Goal: Transaction & Acquisition: Purchase product/service

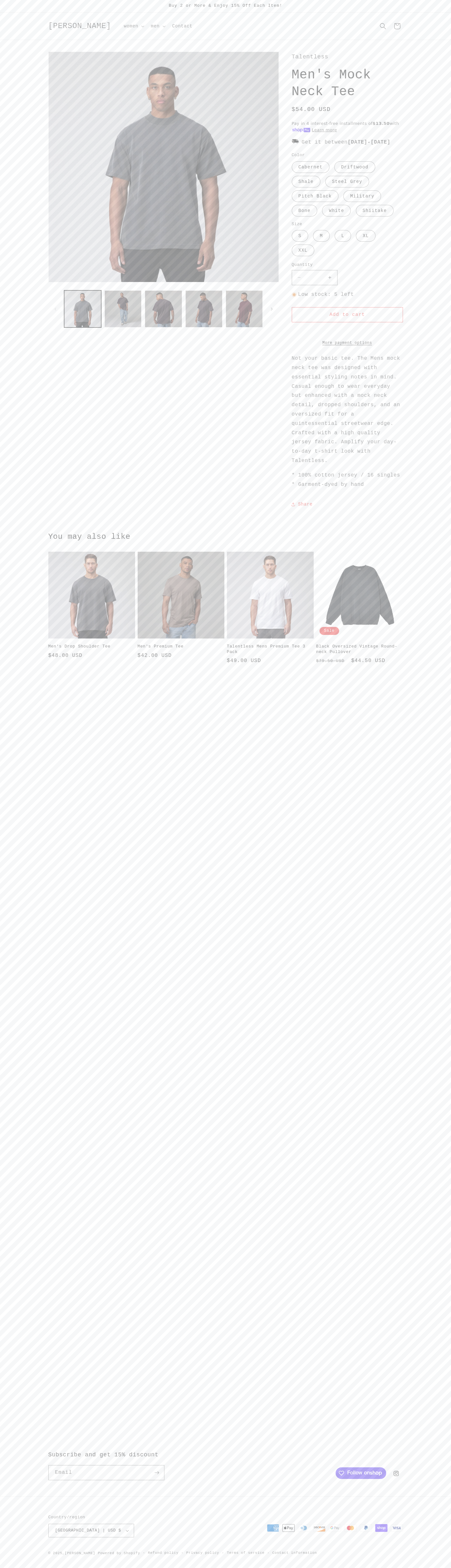
click at [346, 188] on label "Steel Grey Variant sold out or unavailable" at bounding box center [347, 182] width 44 height 12
click at [348, 322] on button "Add to cart" at bounding box center [347, 315] width 111 height 15
click at [347, 126] on button "Check out" at bounding box center [347, 126] width 96 height 15
